Goal: Find specific page/section: Find specific page/section

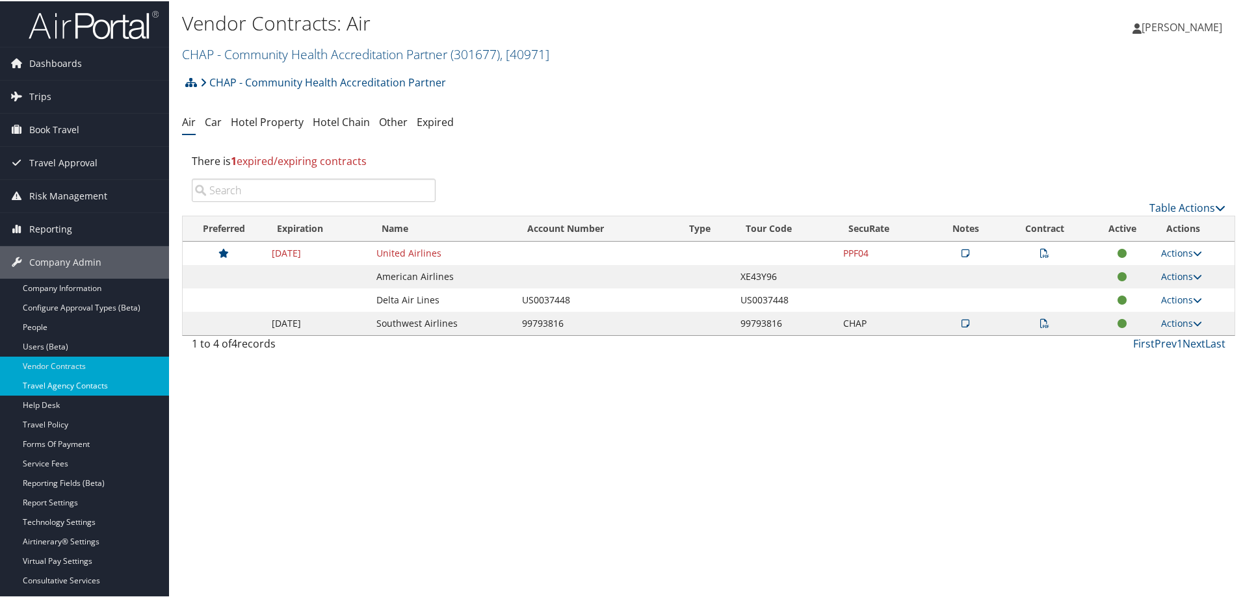
click at [82, 391] on link "Travel Agency Contacts" at bounding box center [84, 384] width 169 height 19
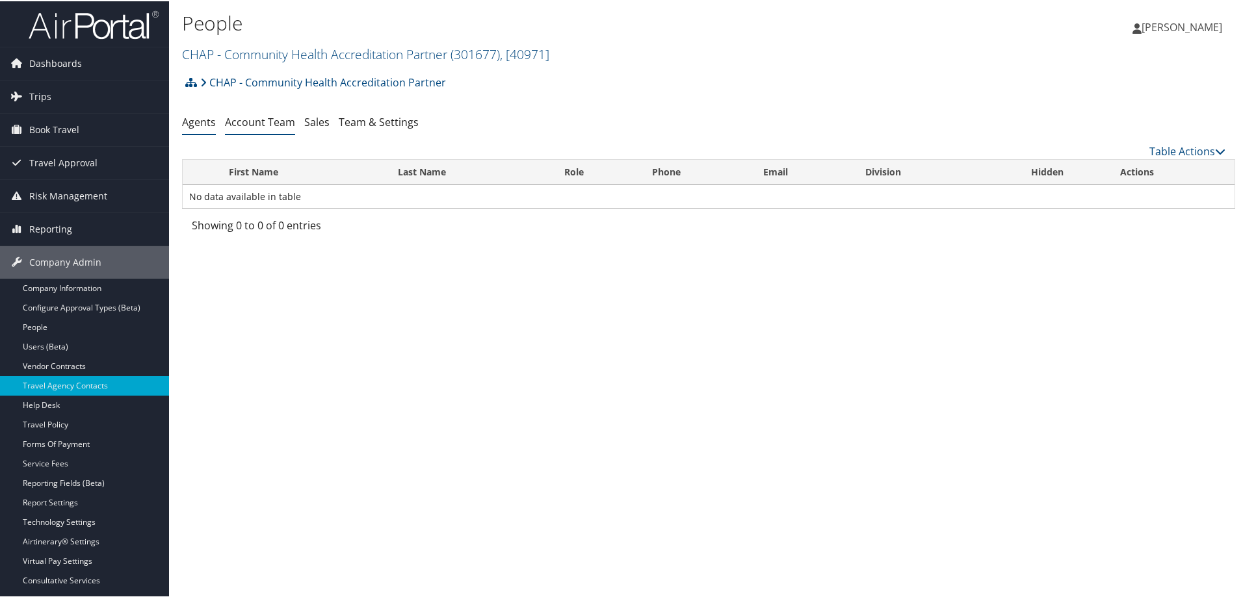
click at [279, 124] on link "Account Team" at bounding box center [260, 121] width 70 height 14
